Goal: Find specific page/section: Find specific page/section

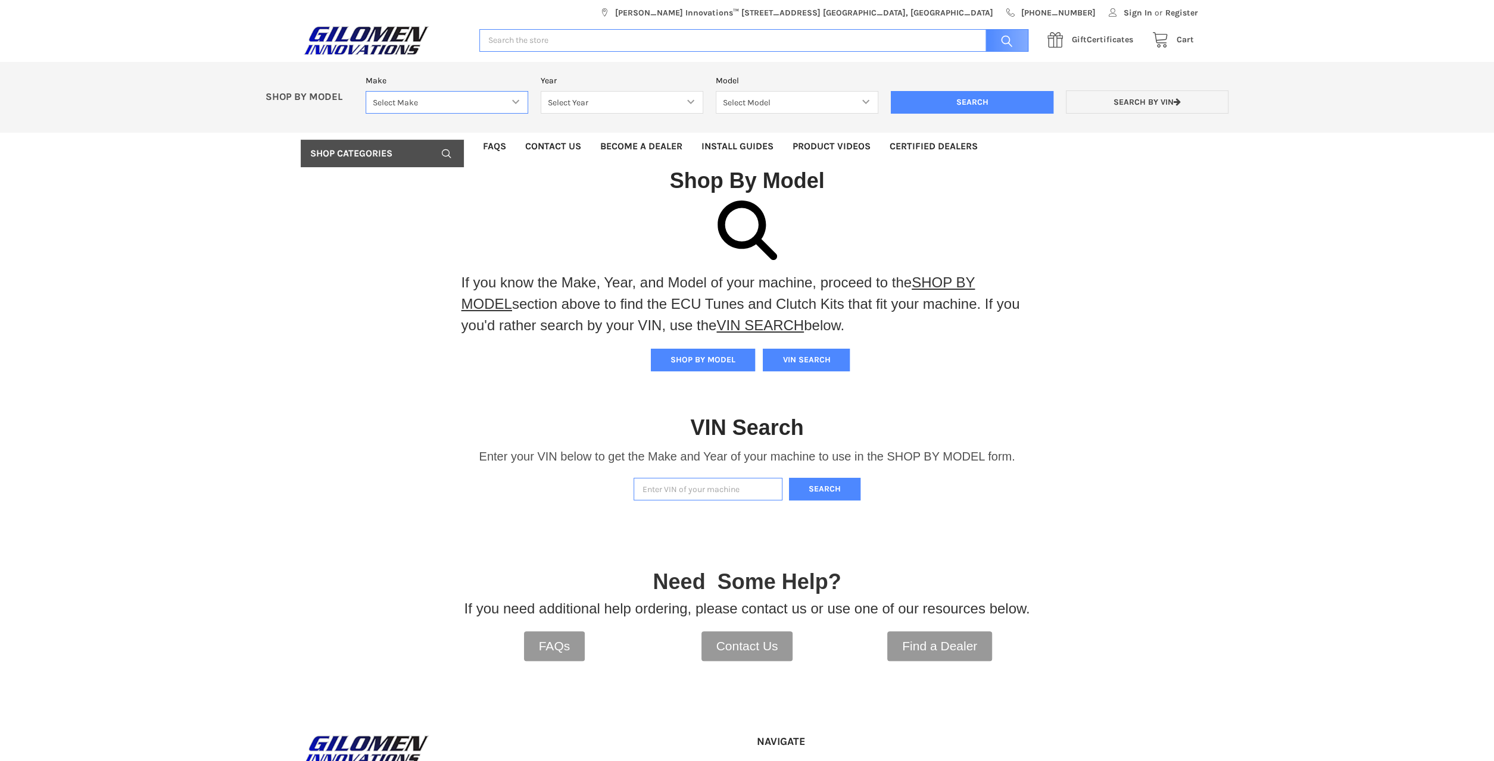
click at [366, 91] on select "Select Make Bobcat UTV Gravely UTV ACE 900 RANGER 570 Ranger 700 / 800 RANGER 9…" at bounding box center [447, 102] width 163 height 23
select select "340"
click option "RZR 1000 XP / RZR 1000 S / TRAIL S 1000 / RS1" at bounding box center [0, 0] width 0 height 0
click at [541, 91] on select "Select Year [DATE] 2015 2016 2017 2018 2019 2020 2021 2022 2023 2024 2025" at bounding box center [622, 102] width 163 height 23
select select "344"
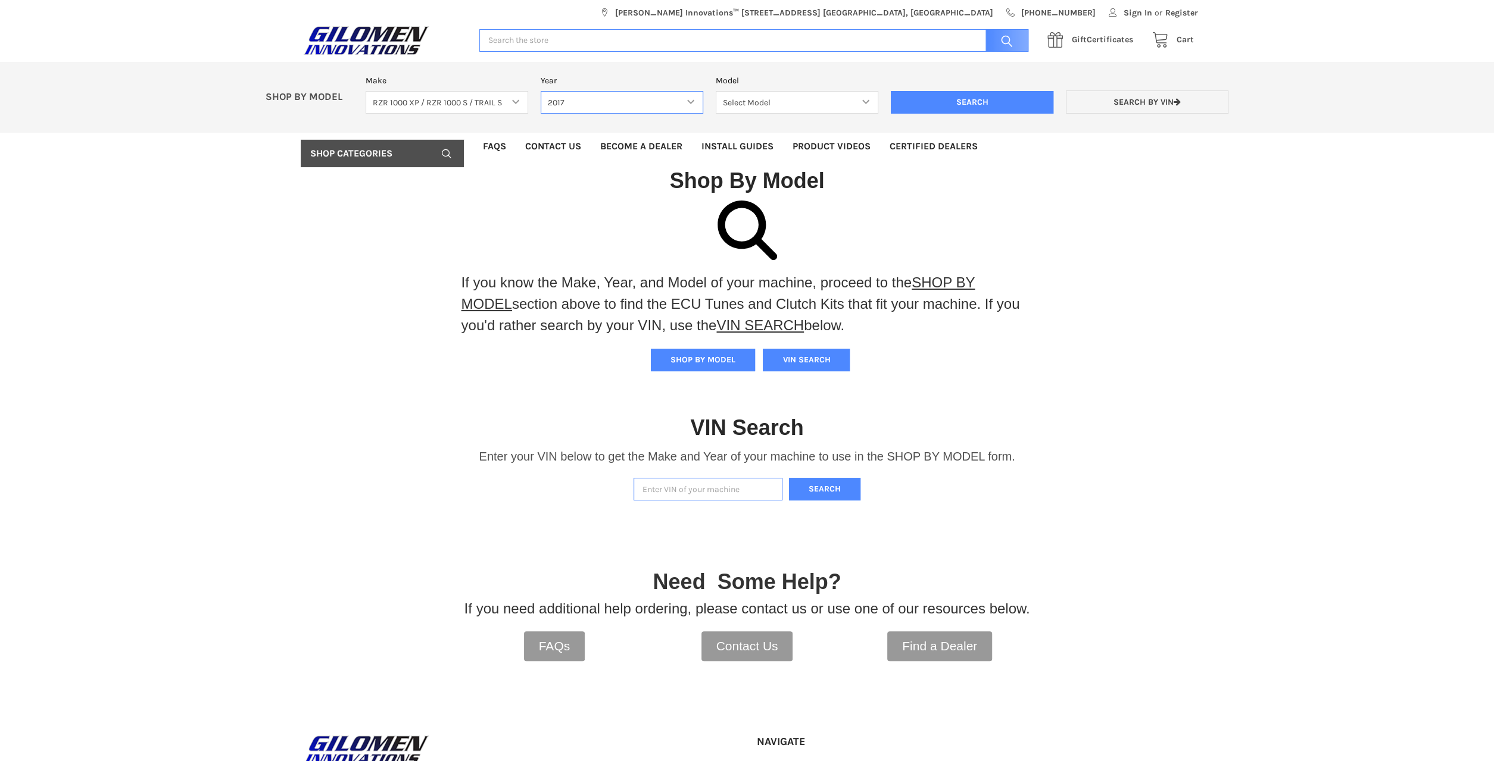
click option "2017" at bounding box center [0, 0] width 0 height 0
click at [716, 91] on select "Select Model RZR 1000 60 Inch RZR XP 1000 RZR XP 1000 Highlifter RZR XP 4 1000 …" at bounding box center [797, 102] width 163 height 23
select select "231"
click option "RZR XP 1000" at bounding box center [0, 0] width 0 height 0
click at [998, 110] on input "Search" at bounding box center [972, 102] width 163 height 23
